Goal: Information Seeking & Learning: Learn about a topic

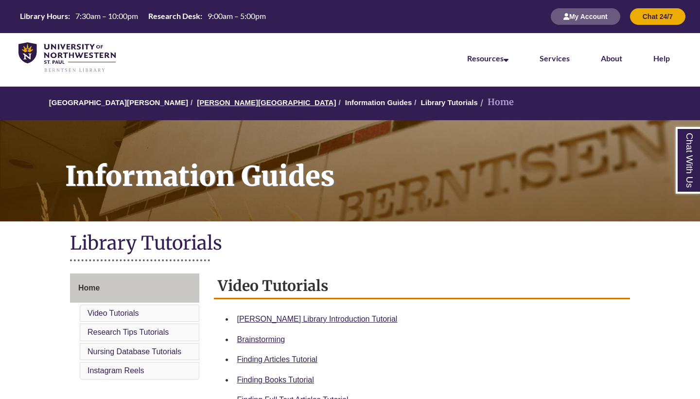
click at [209, 100] on link "[PERSON_NAME][GEOGRAPHIC_DATA]" at bounding box center [266, 102] width 139 height 8
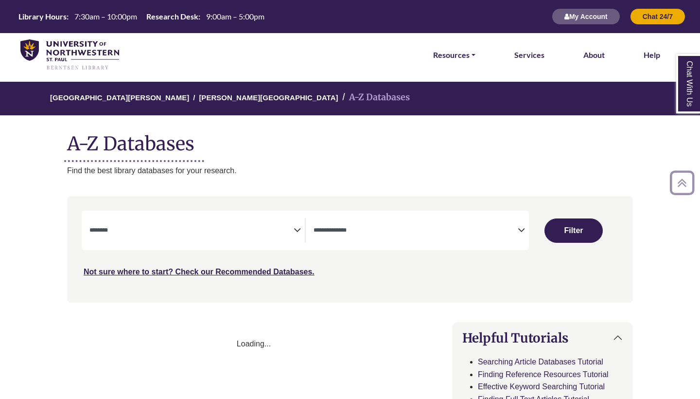
select select "Database Subject Filter"
select select "Database Types Filter"
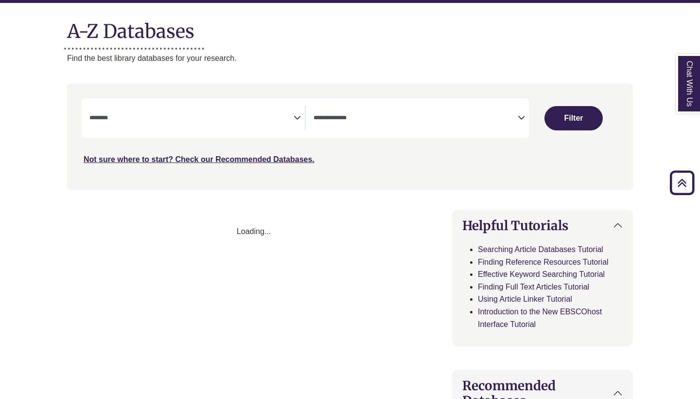
select select "Database Subject Filter"
select select "Database Types Filter"
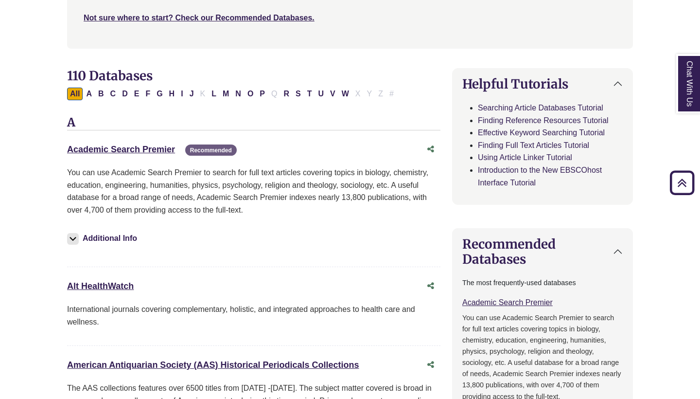
scroll to position [255, 0]
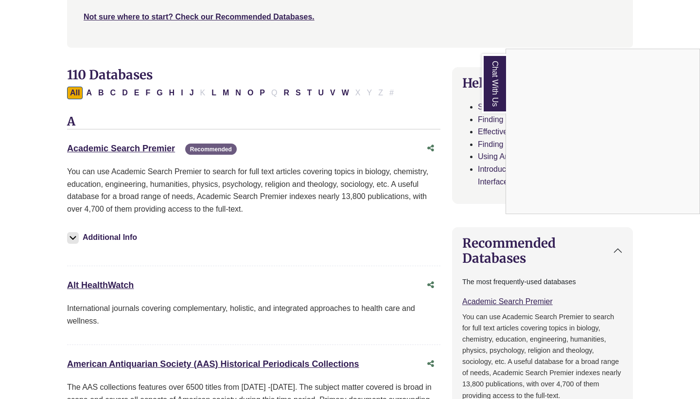
click at [113, 88] on div "Chat With Us" at bounding box center [350, 199] width 700 height 399
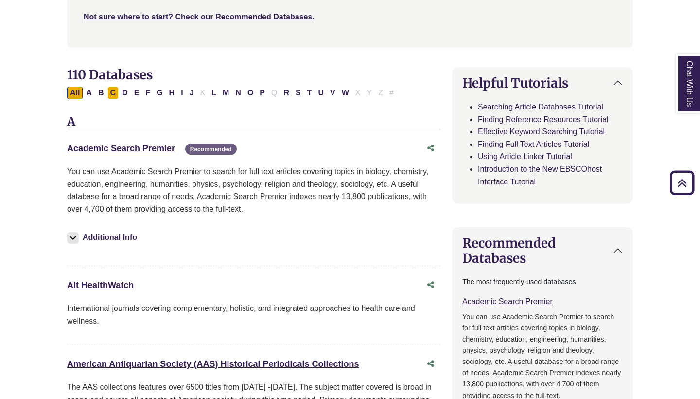
click at [112, 89] on button "C" at bounding box center [113, 93] width 12 height 13
select select "Database Subject Filter"
select select "Database Types Filter"
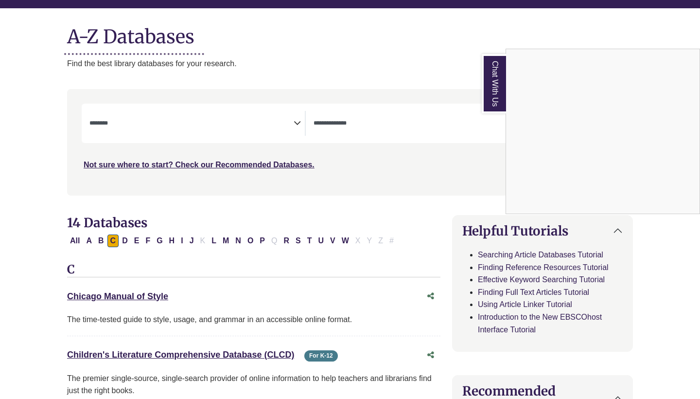
scroll to position [108, 0]
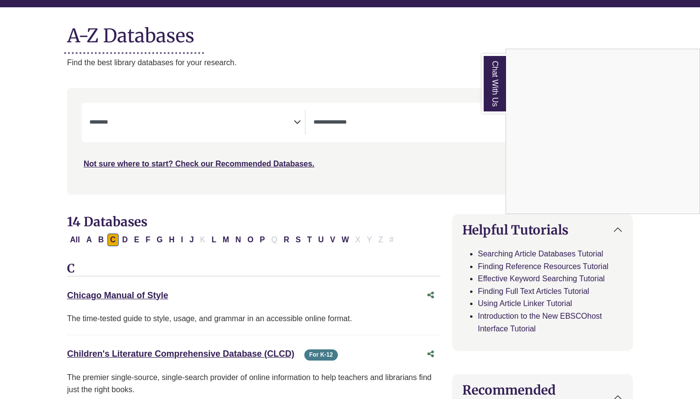
click at [260, 234] on div "Chat With Us" at bounding box center [350, 199] width 700 height 399
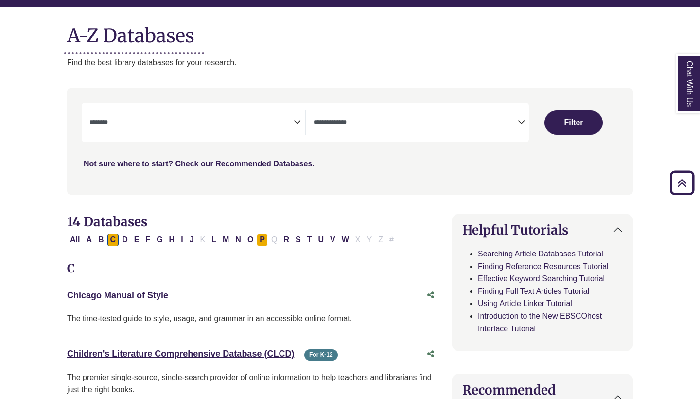
click at [261, 235] on button "P" at bounding box center [262, 239] width 11 height 13
select select "Database Subject Filter"
select select "Database Types Filter"
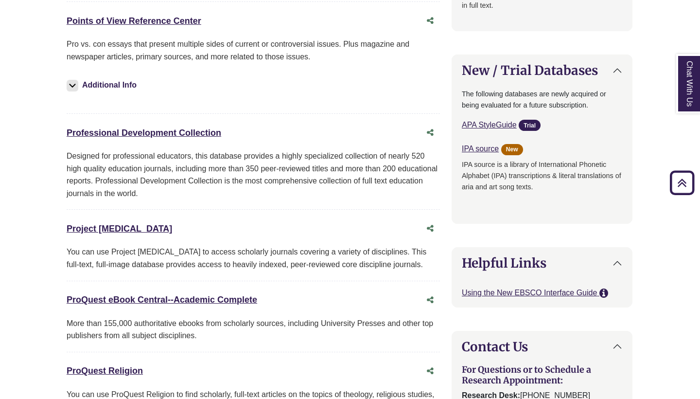
scroll to position [713, 0]
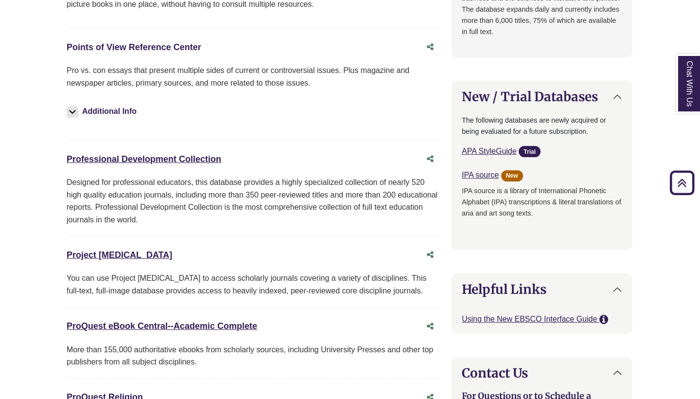
click at [176, 42] on link "Points of View Reference Center This link opens in a new window" at bounding box center [134, 47] width 135 height 10
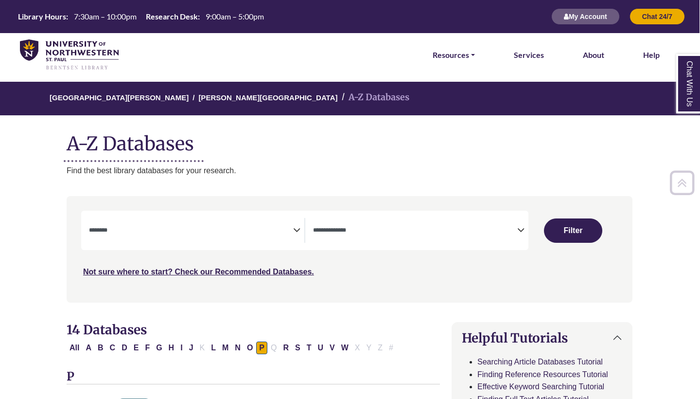
scroll to position [0, 0]
click at [113, 344] on button "C" at bounding box center [113, 347] width 12 height 13
select select "Database Subject Filter"
select select "Database Types Filter"
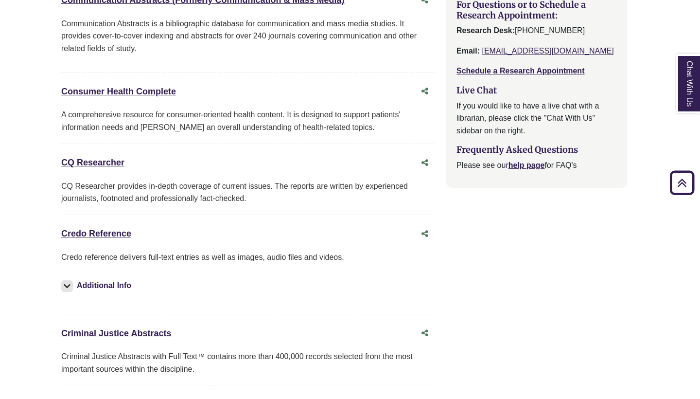
scroll to position [1104, 6]
click at [106, 158] on link "CQ Researcher This link opens in a new window" at bounding box center [92, 163] width 63 height 10
click at [103, 229] on link "Credo Reference This link opens in a new window" at bounding box center [96, 234] width 70 height 10
